Goal: Task Accomplishment & Management: Manage account settings

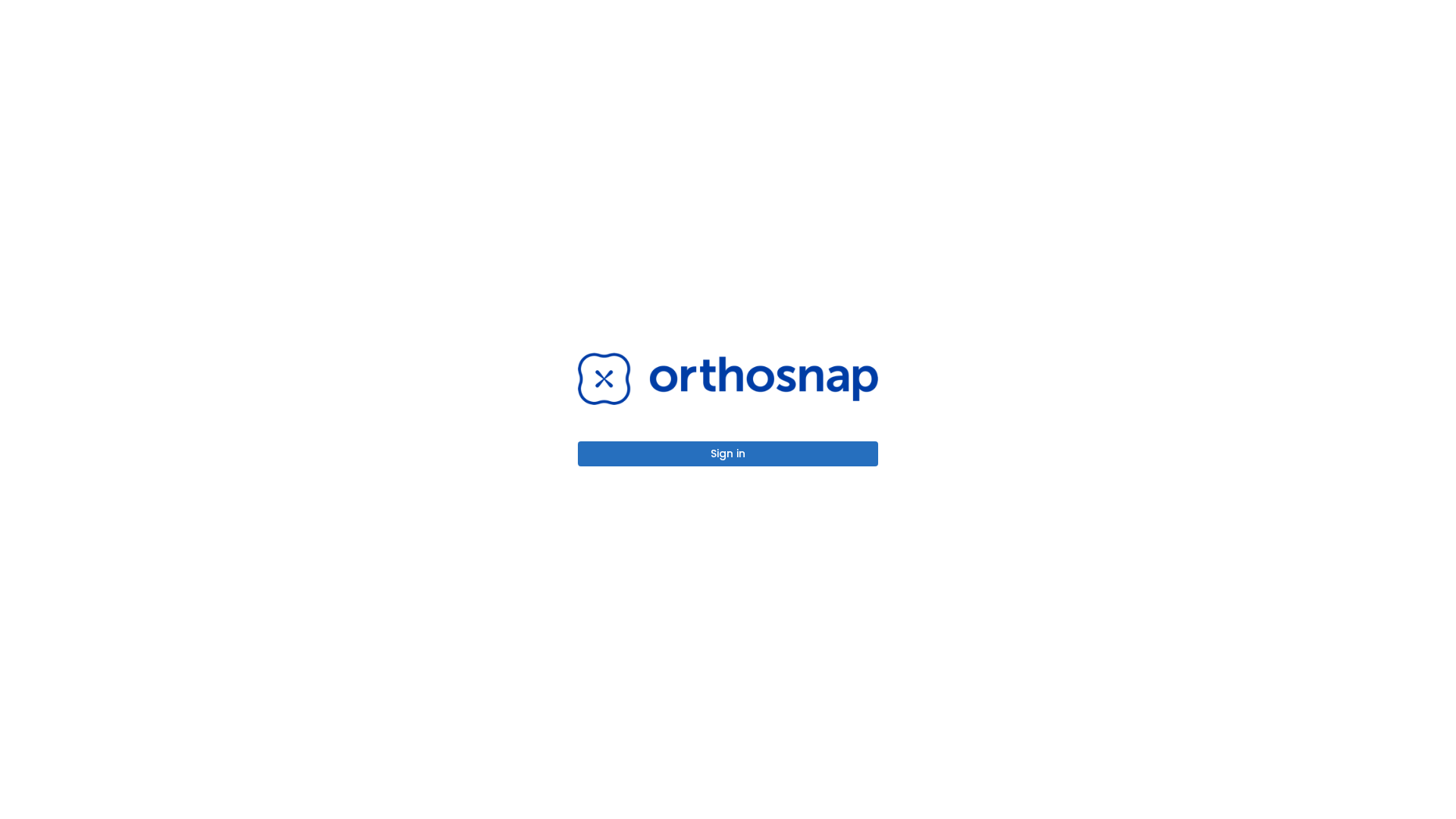
click at [728, 453] on button "Sign in" at bounding box center [728, 453] width 301 height 25
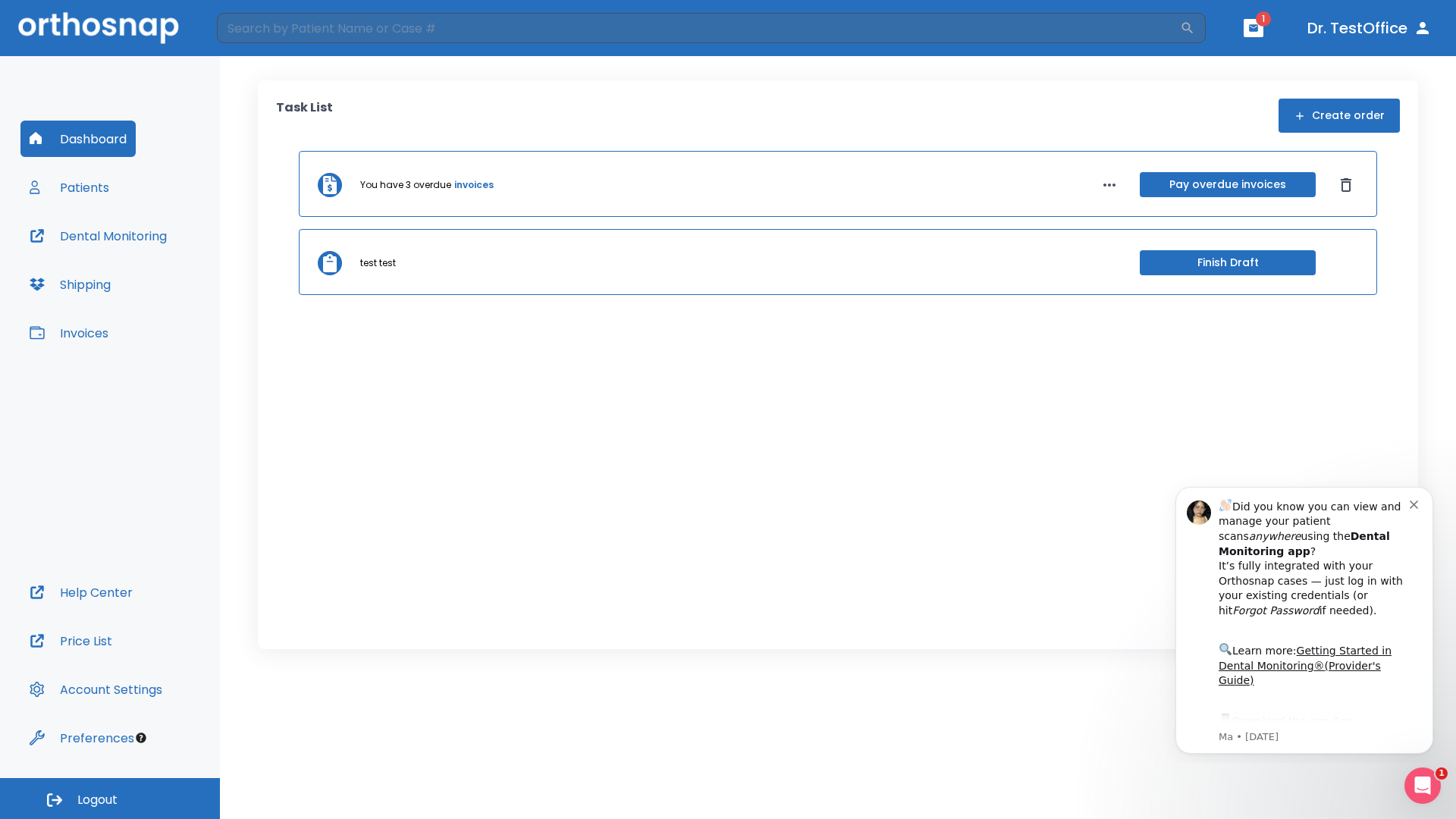
click at [110, 798] on span "Logout" at bounding box center [98, 800] width 40 height 16
